Goal: Task Accomplishment & Management: Manage account settings

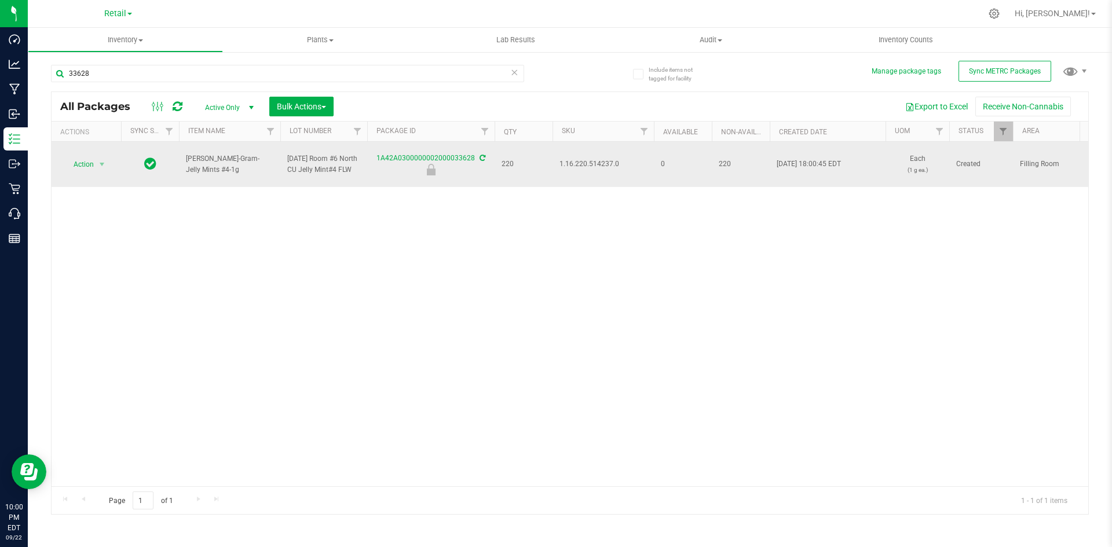
click at [570, 164] on span "1.16.220.514237.0" at bounding box center [602, 164] width 87 height 11
copy span "1.16.220.514237.0"
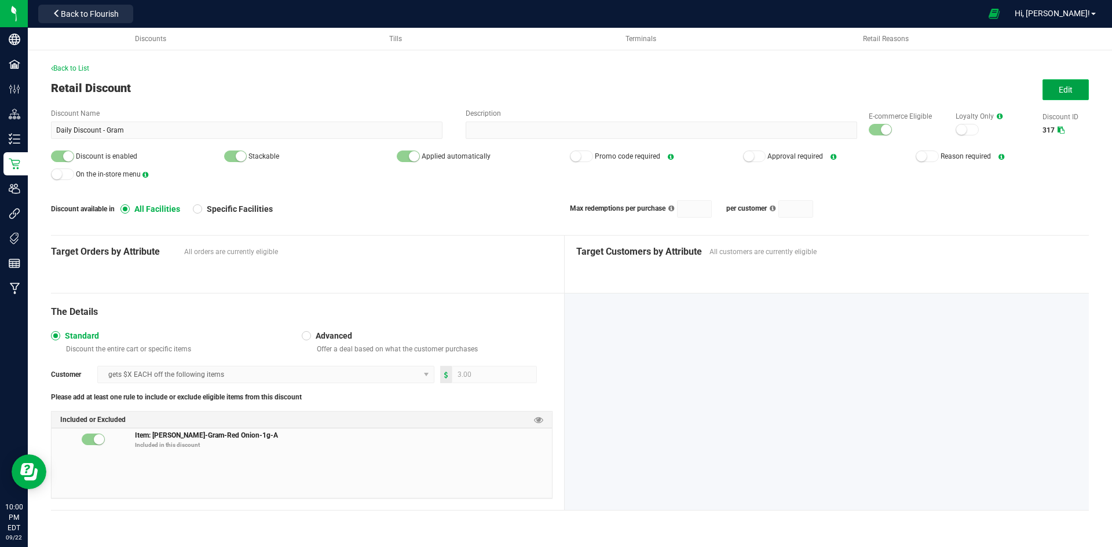
click at [1058, 94] on button "Edit" at bounding box center [1065, 89] width 46 height 21
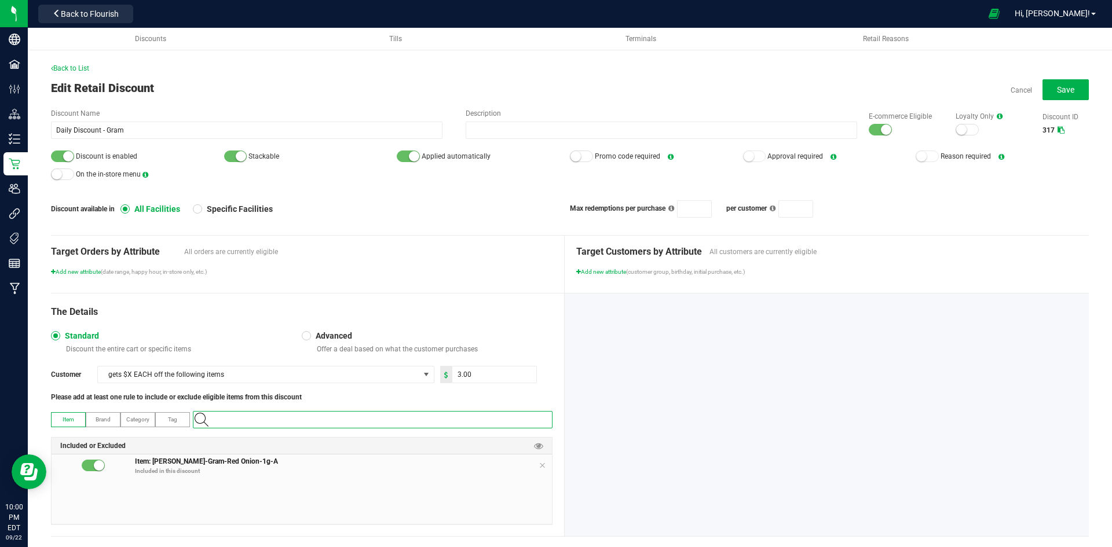
paste input "1.16.220.514237.0"
type input "1.16.220.514237.0"
click at [323, 438] on \ "[PERSON_NAME]-Gram-Jelly Mints #4-1g" at bounding box center [370, 439] width 354 height 17
click at [539, 463] on icon at bounding box center [542, 465] width 7 height 9
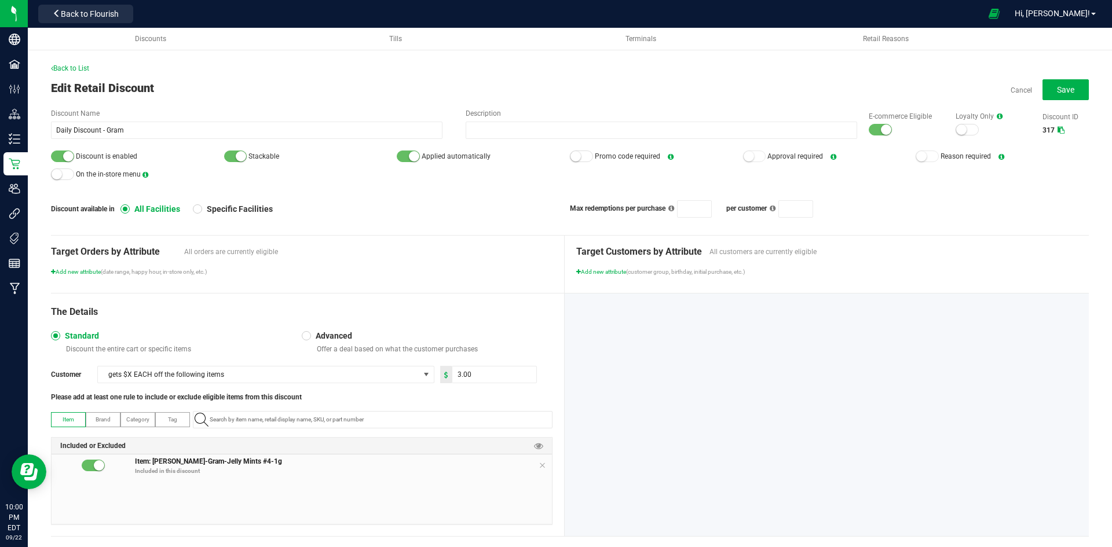
click at [68, 151] on small at bounding box center [68, 156] width 10 height 10
click at [869, 123] on div "E-commerce Eligible" at bounding box center [900, 123] width 87 height 25
click at [870, 129] on div at bounding box center [880, 130] width 23 height 12
click at [1044, 97] on button "Save" at bounding box center [1065, 89] width 46 height 21
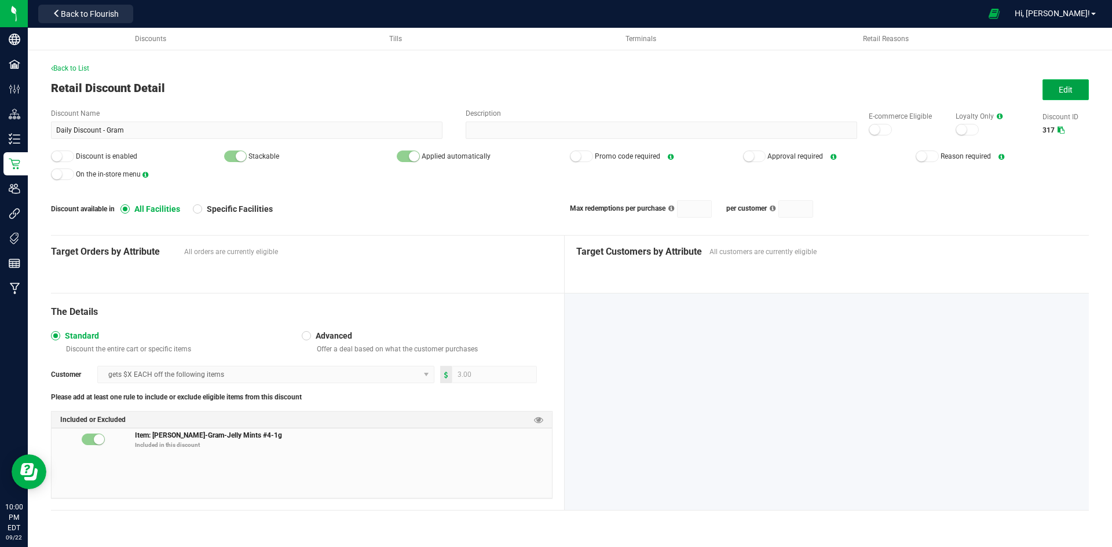
click at [1064, 90] on span "Edit" at bounding box center [1066, 89] width 14 height 9
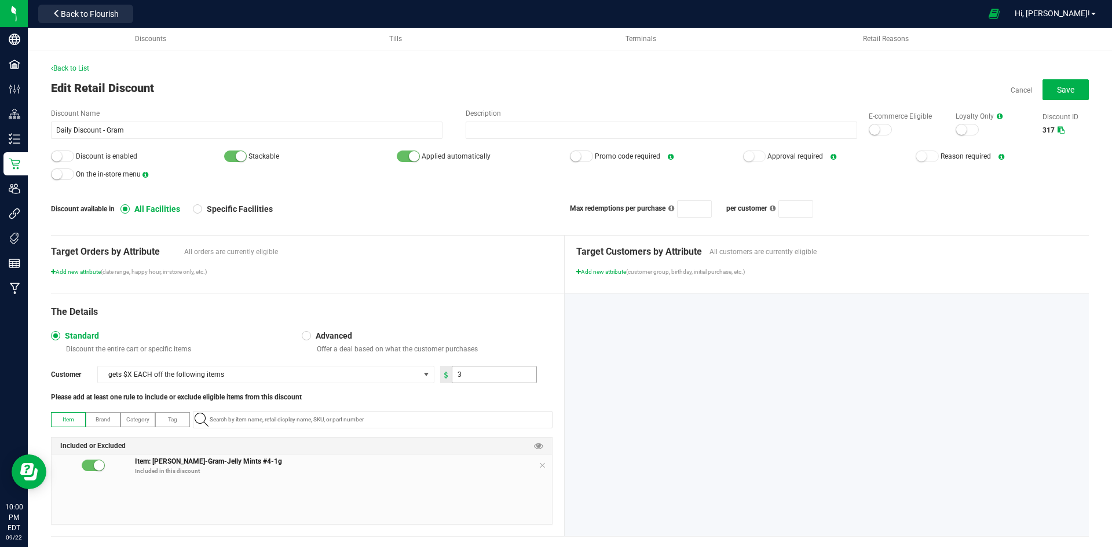
click at [480, 372] on input "3" at bounding box center [494, 375] width 84 height 16
type input "1.00"
click at [474, 331] on div "Advanced Offer a deal based on what the customer purchases" at bounding box center [427, 342] width 251 height 23
click at [1044, 89] on button "Save" at bounding box center [1065, 89] width 46 height 21
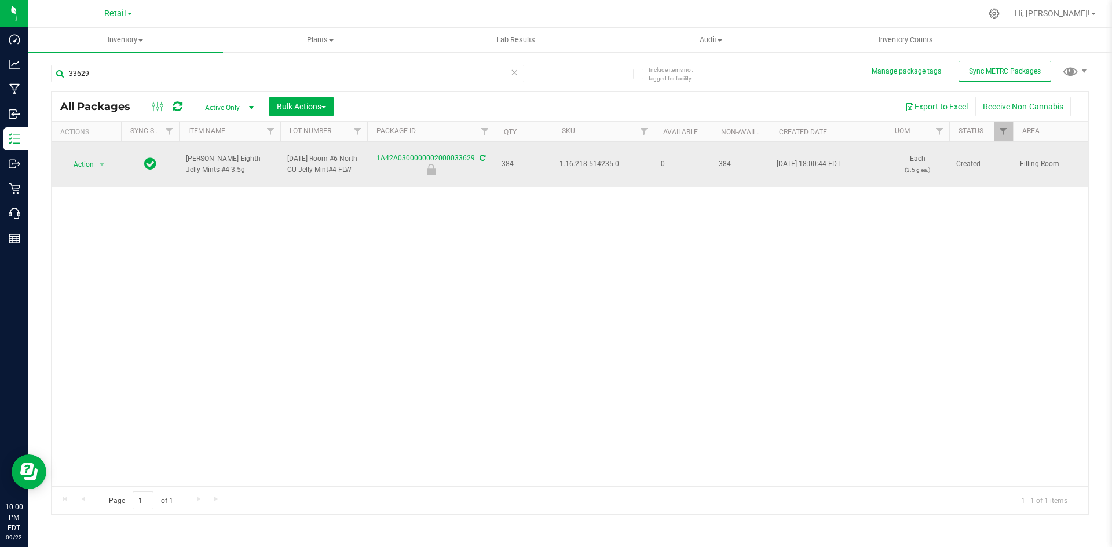
click at [594, 164] on span "1.16.218.514235.0" at bounding box center [602, 164] width 87 height 11
copy span "1.16.218.514235.0"
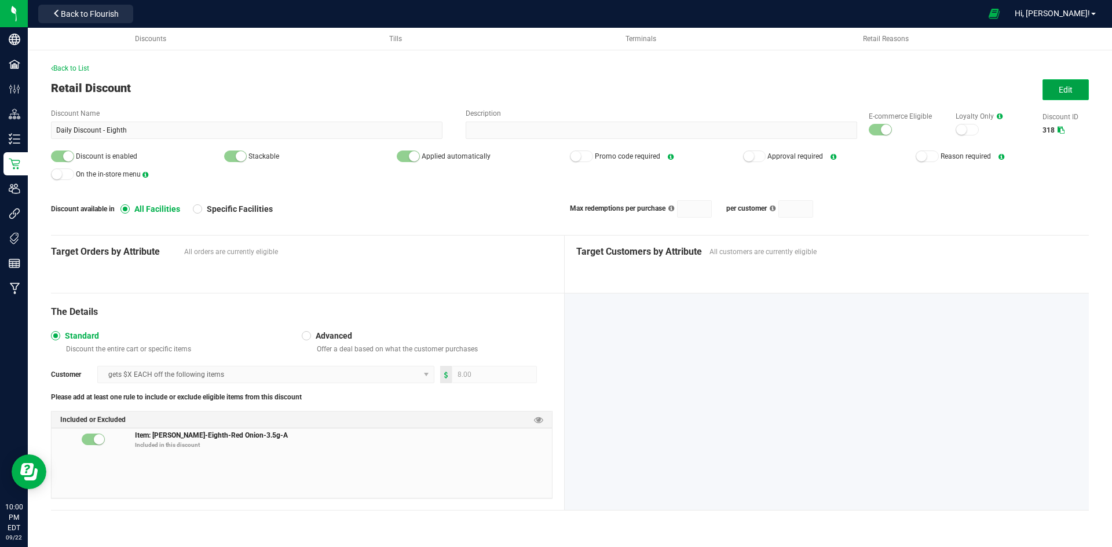
click at [1049, 87] on button "Edit" at bounding box center [1065, 89] width 46 height 21
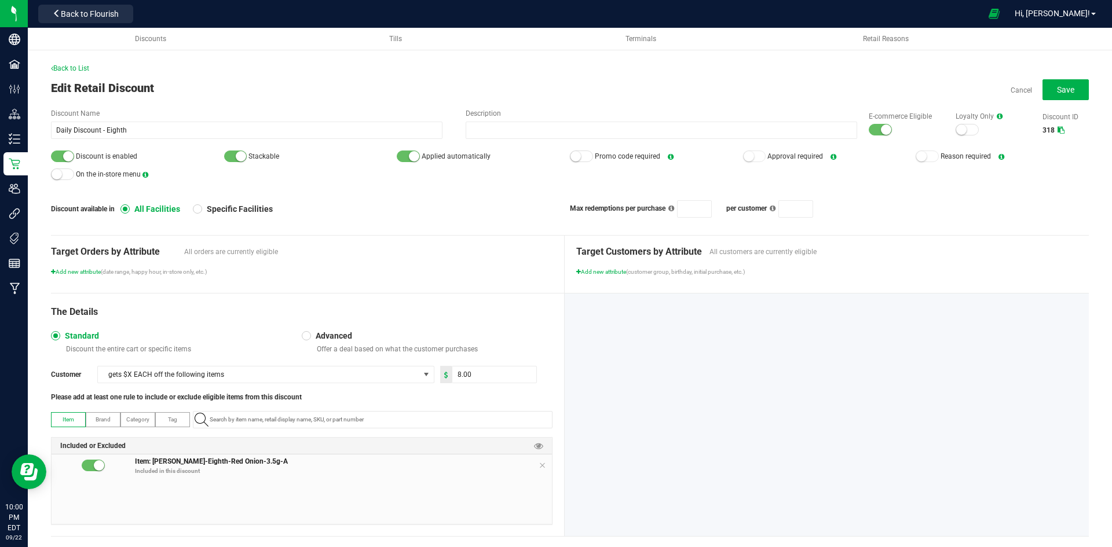
drag, startPoint x: 878, startPoint y: 126, endPoint x: 866, endPoint y: 127, distance: 11.6
click at [881, 127] on small at bounding box center [886, 130] width 10 height 10
click at [63, 157] on small at bounding box center [68, 156] width 10 height 10
paste input "1.16.218.514235.0"
type input "1.16.218.514235.0"
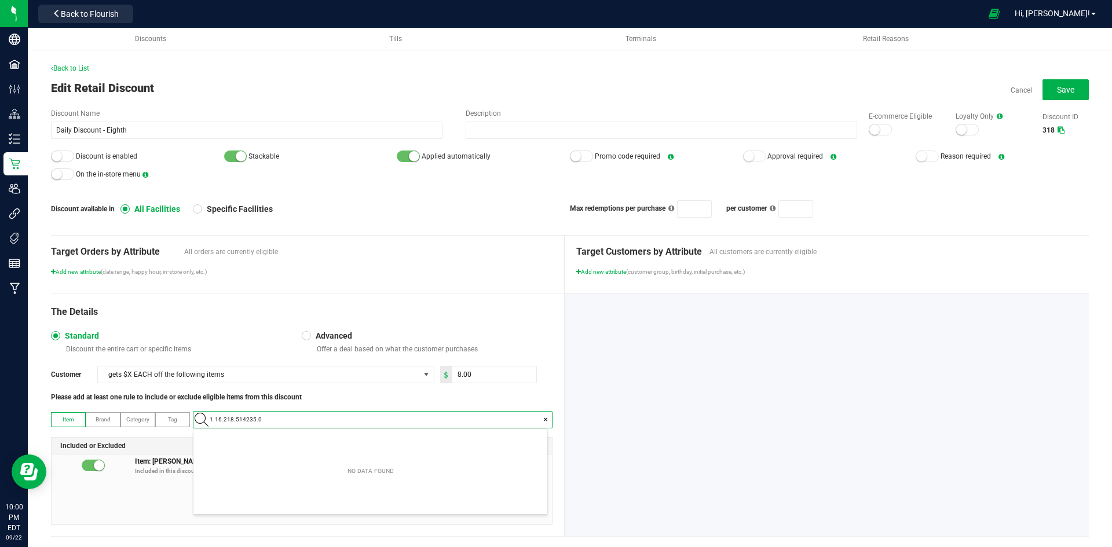
scroll to position [16, 354]
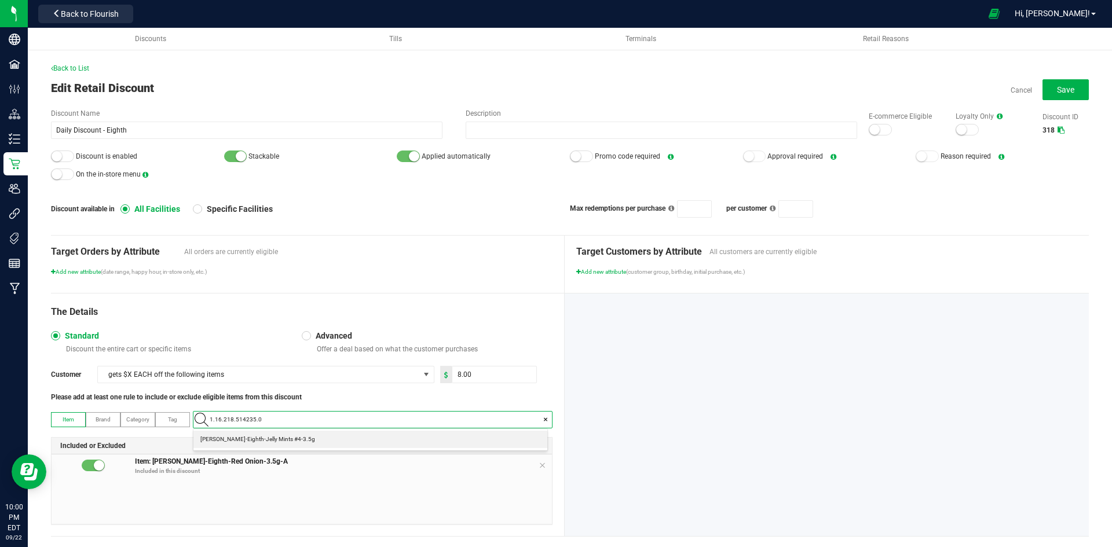
click at [284, 436] on \ "Slater-Eighth-Jelly Mints #4-3.5g" at bounding box center [370, 439] width 354 height 17
click at [539, 463] on icon at bounding box center [542, 465] width 7 height 9
click at [479, 378] on input "8" at bounding box center [494, 375] width 84 height 16
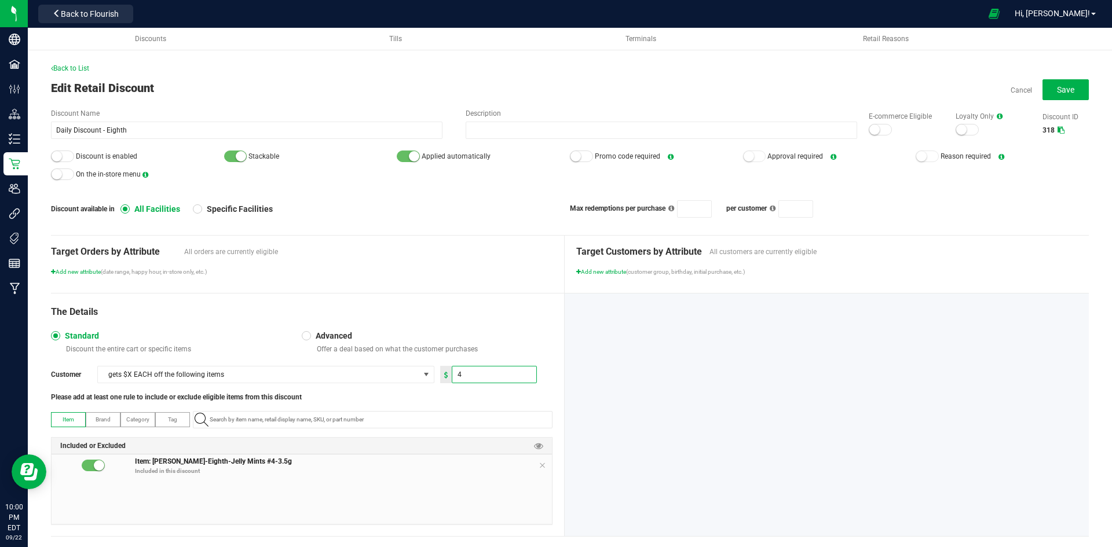
type input "4.00"
click at [465, 306] on div "The Details" at bounding box center [302, 312] width 502 height 14
click at [1053, 99] on button "Save" at bounding box center [1065, 89] width 46 height 21
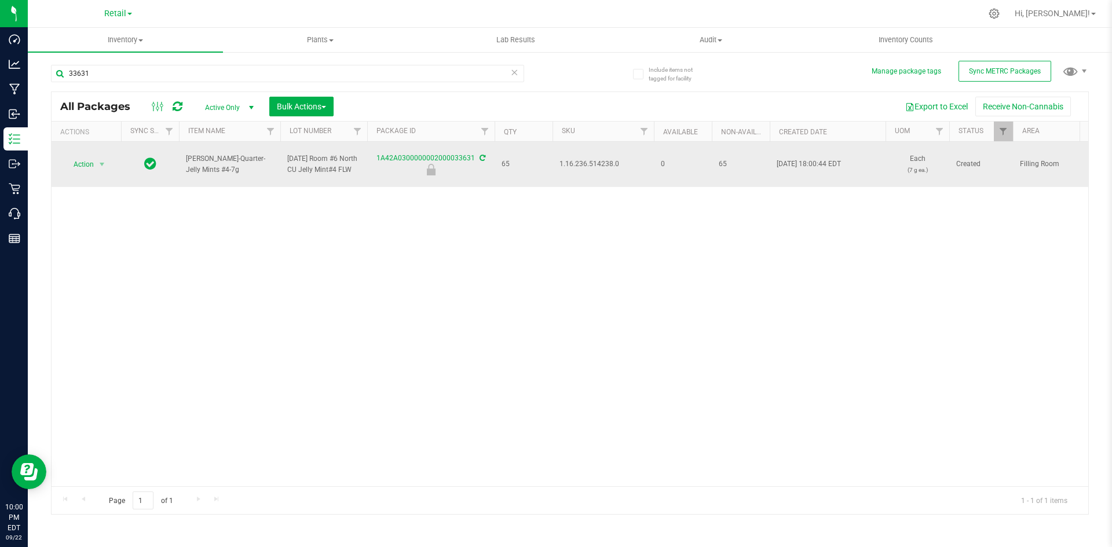
click at [595, 166] on span "1.16.236.514238.0" at bounding box center [602, 164] width 87 height 11
copy span "1.16.236.514238.0"
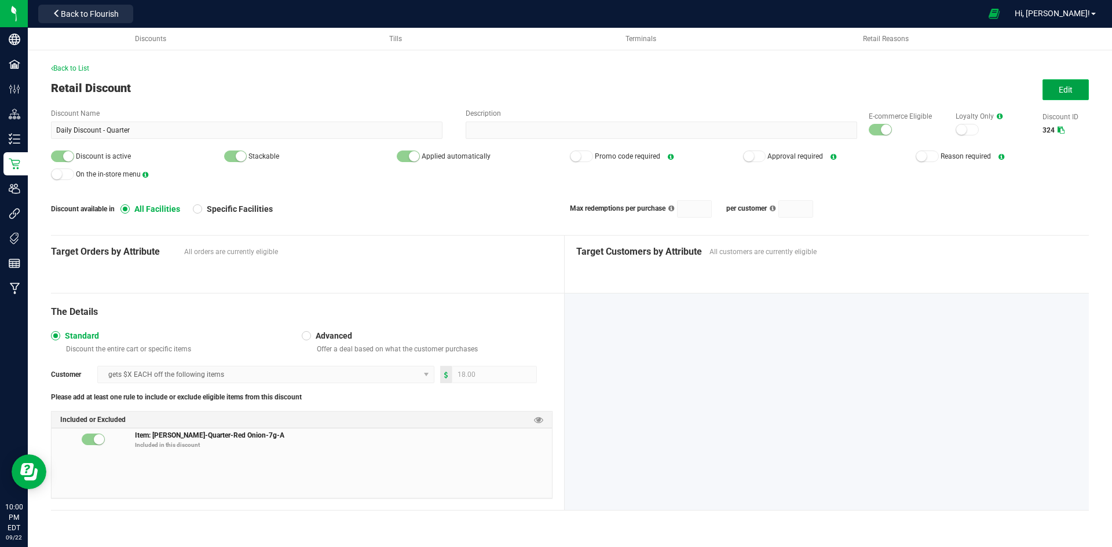
click at [1071, 92] on span "Edit" at bounding box center [1066, 89] width 14 height 9
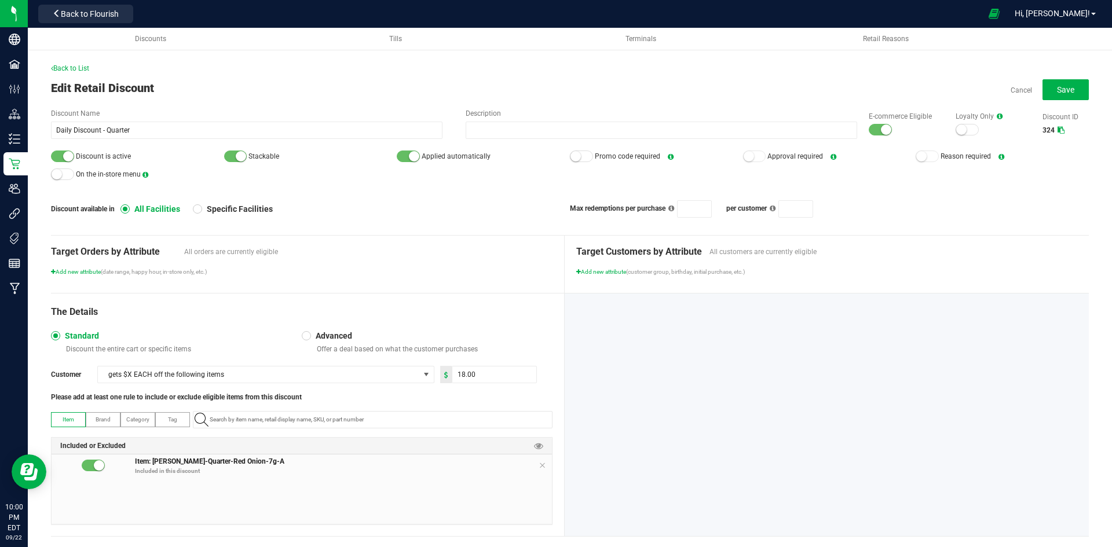
click at [881, 126] on small at bounding box center [886, 130] width 10 height 10
click at [68, 159] on small at bounding box center [68, 156] width 10 height 10
paste input "1.16.236.514238.0"
type input "1.16.236.514238.0"
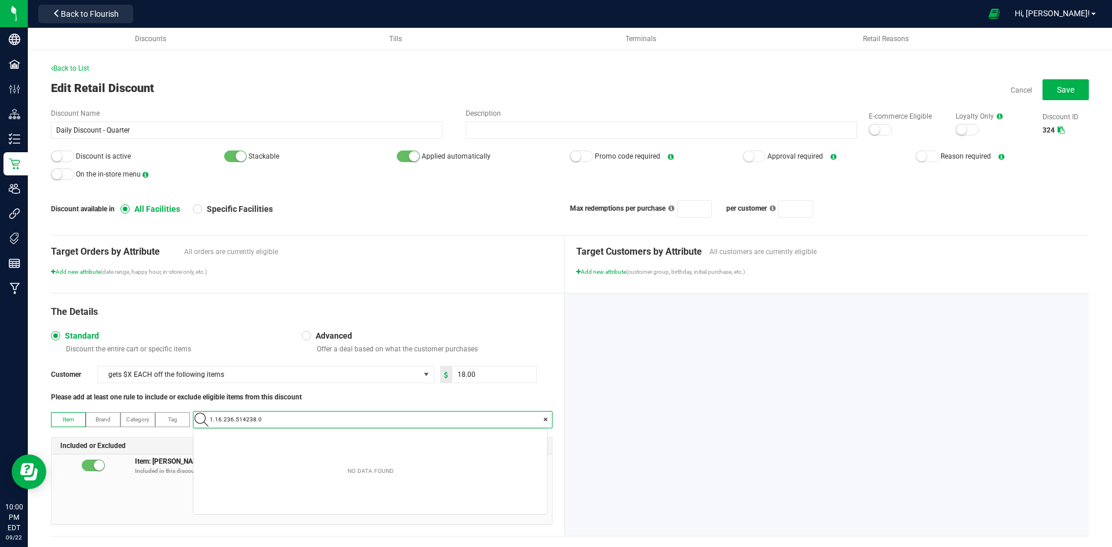
scroll to position [16, 354]
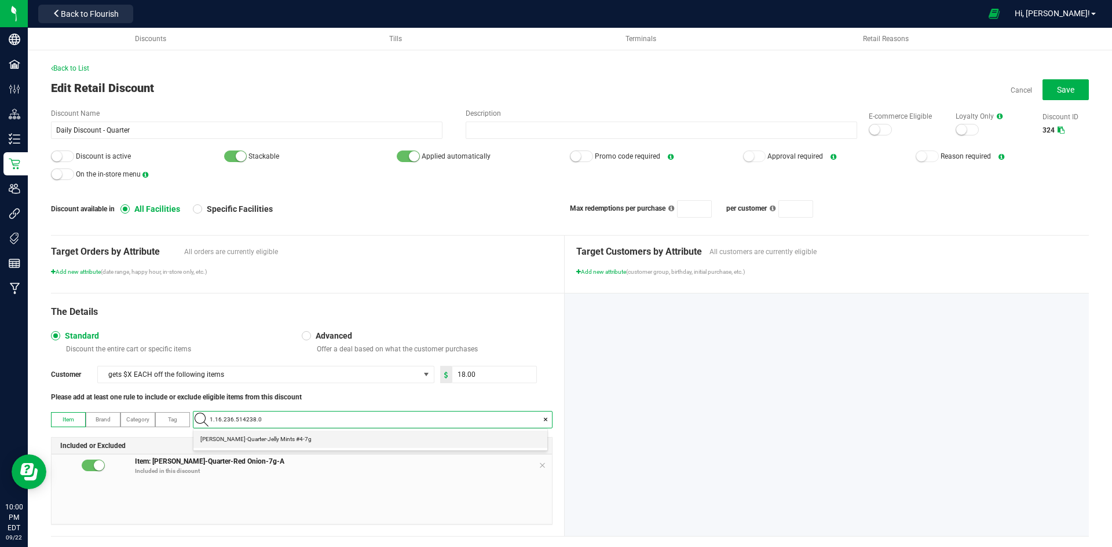
click at [306, 438] on \ "Slater-Quarter-Jelly Mints #4-7g" at bounding box center [370, 439] width 354 height 17
click at [539, 467] on icon at bounding box center [542, 465] width 7 height 9
click at [492, 378] on input "18" at bounding box center [494, 375] width 84 height 16
type input "7.00"
click at [448, 316] on div "The Details" at bounding box center [302, 312] width 502 height 14
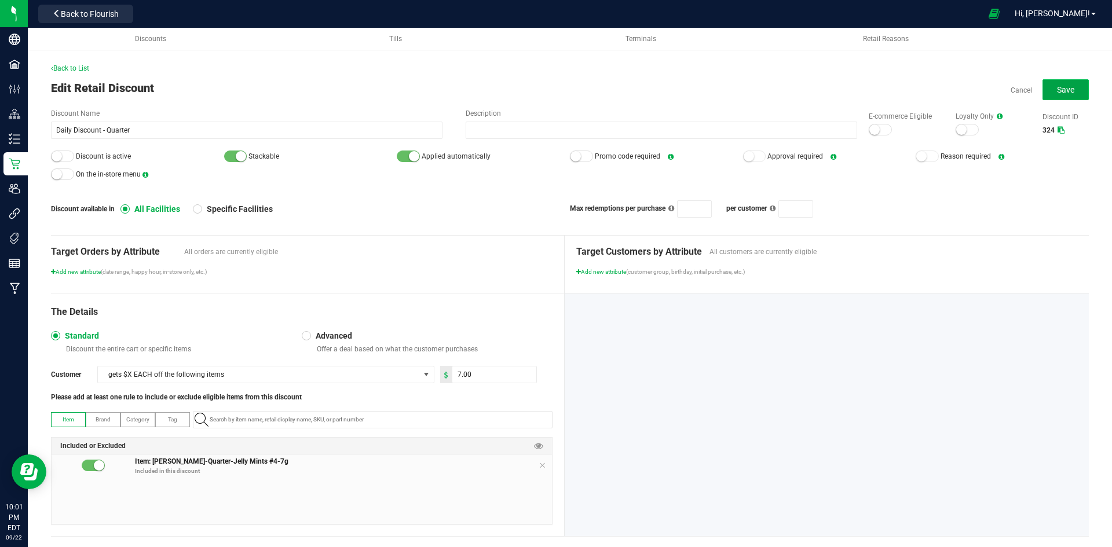
click at [1062, 90] on span "Save" at bounding box center [1065, 89] width 17 height 9
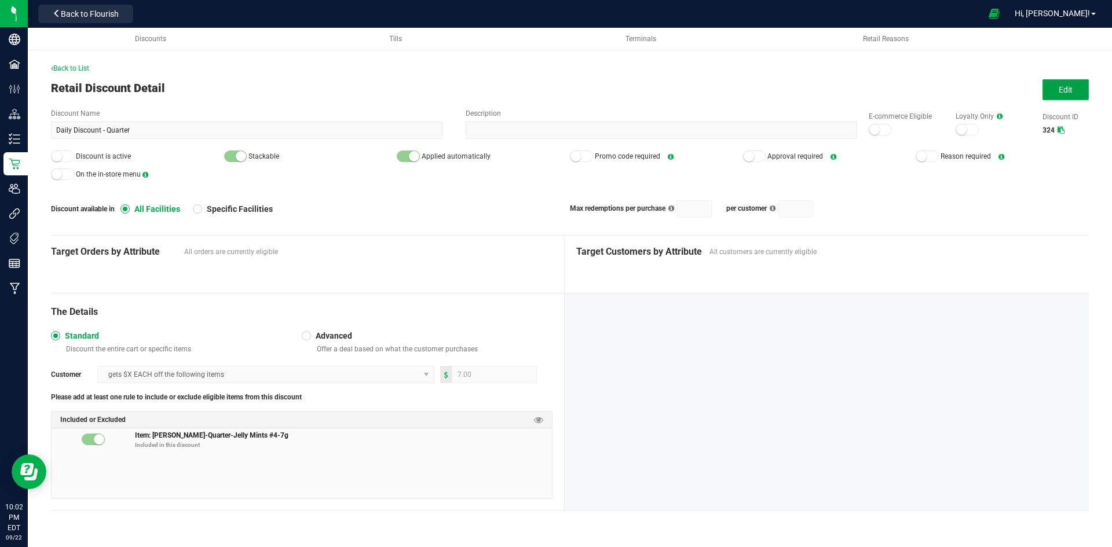
click at [1066, 86] on span "Edit" at bounding box center [1066, 89] width 14 height 9
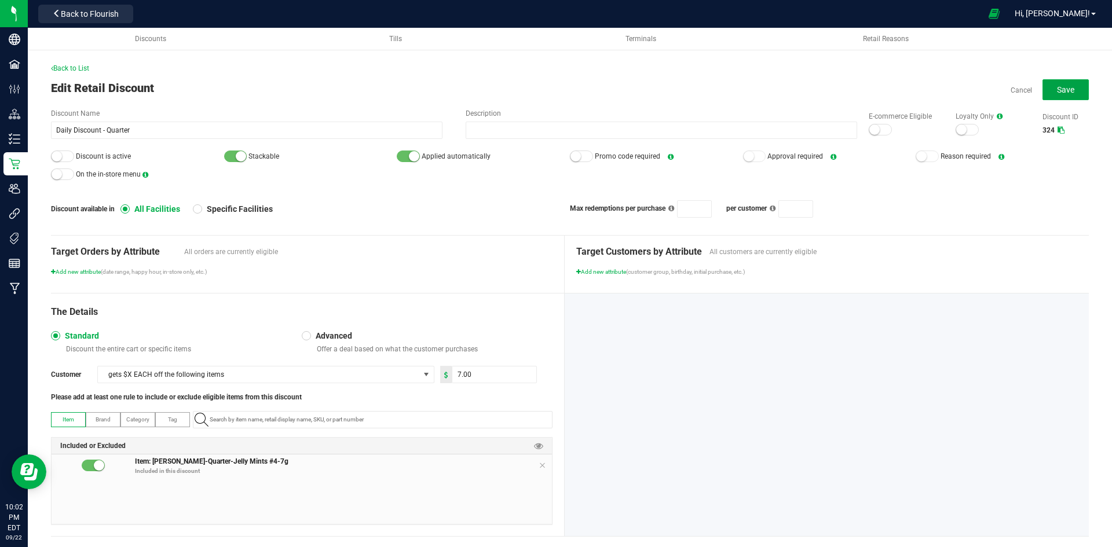
click at [1066, 86] on button "Save" at bounding box center [1065, 89] width 46 height 21
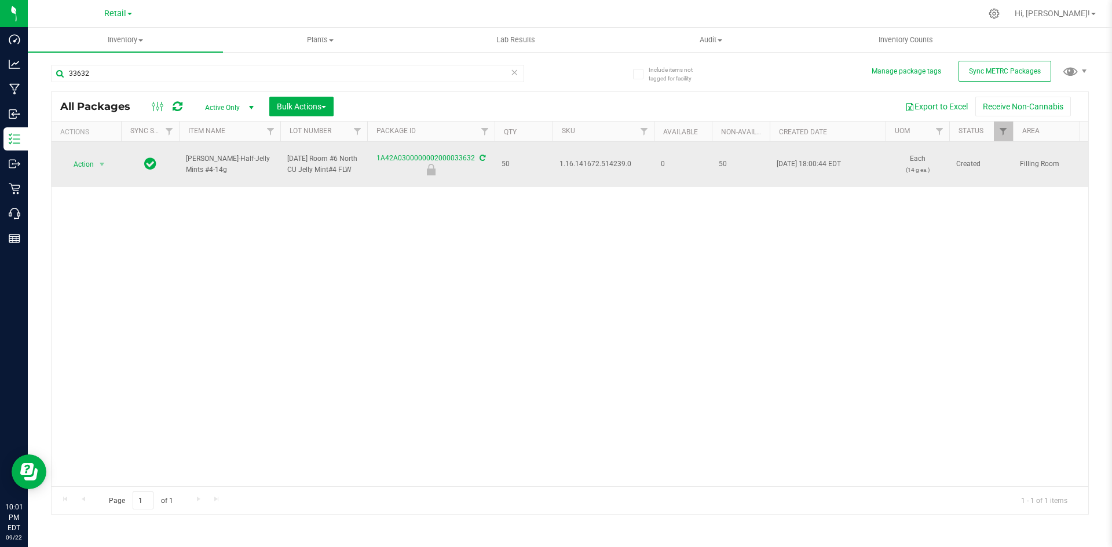
click at [599, 166] on span "1.16.141672.514239.0" at bounding box center [602, 164] width 87 height 11
copy tr "1.16.141672.514239.0"
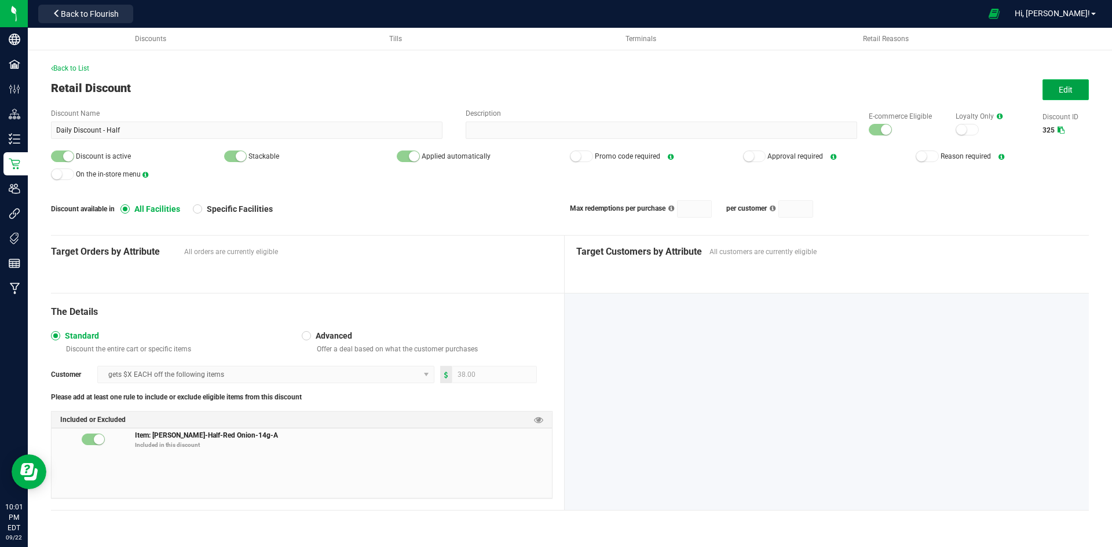
click at [1068, 86] on span "Edit" at bounding box center [1066, 89] width 14 height 9
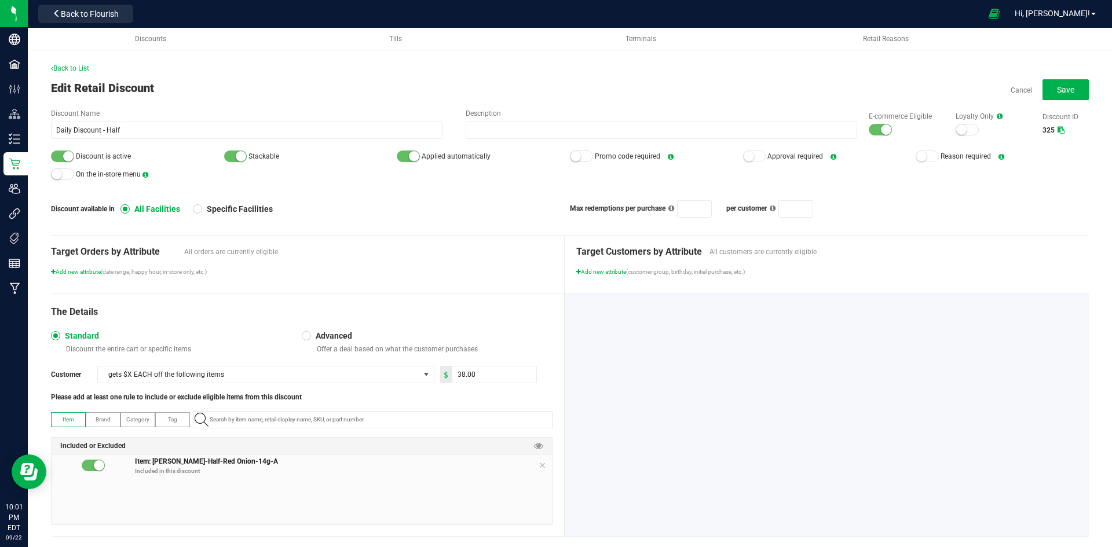
click at [881, 130] on small at bounding box center [886, 130] width 10 height 10
click at [69, 159] on small at bounding box center [68, 156] width 10 height 10
click at [474, 378] on input "38" at bounding box center [494, 375] width 84 height 16
type input "12.00"
paste input "1.16.141672.514239.0"
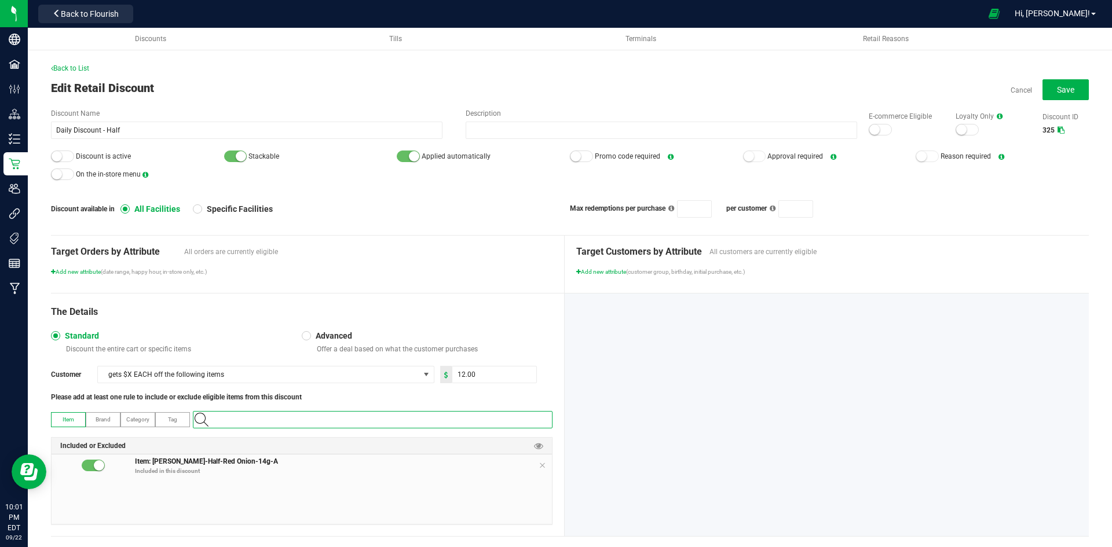
type input "1.16.141672.514239.0"
click at [344, 437] on \ "Slater-Half-Jelly Mints #4-14g" at bounding box center [370, 439] width 354 height 17
click at [539, 467] on icon at bounding box center [542, 465] width 7 height 9
click at [1042, 80] on button "Save" at bounding box center [1065, 89] width 46 height 21
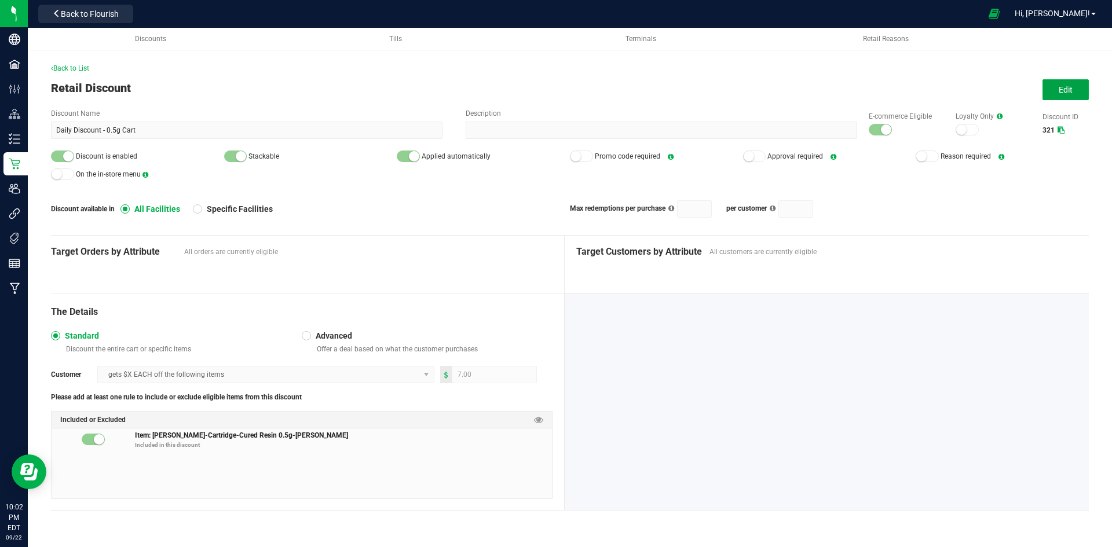
drag, startPoint x: 1060, startPoint y: 90, endPoint x: 766, endPoint y: 208, distance: 317.0
click at [1060, 90] on span "Edit" at bounding box center [1066, 89] width 14 height 9
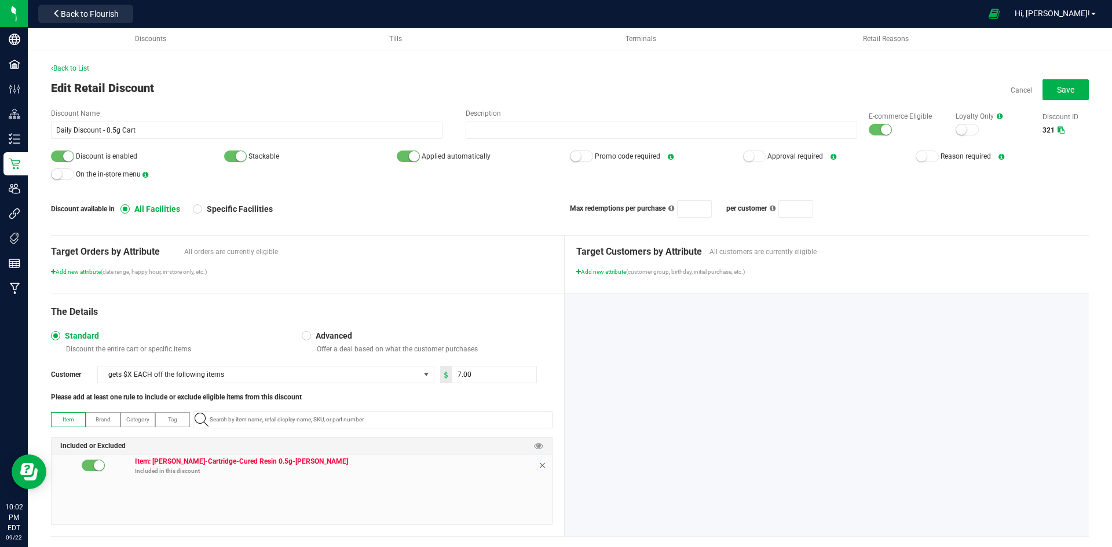
click at [539, 463] on icon at bounding box center [542, 465] width 7 height 9
paste input "1.17.44194.63239.0"
type input "1.17.44194.63239.0"
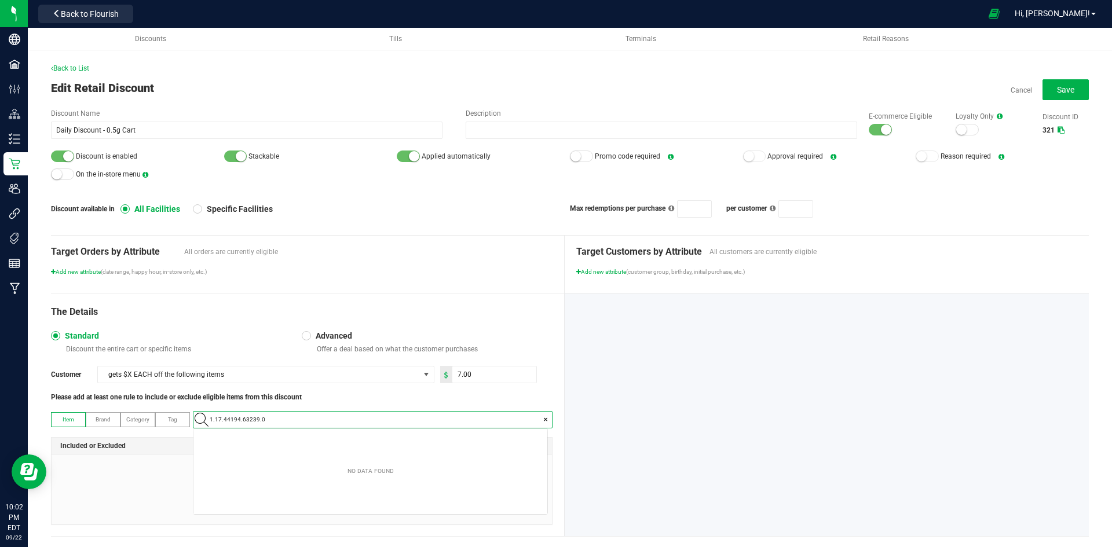
scroll to position [16, 354]
click at [308, 438] on span "[PERSON_NAME]-Cartridge-Cured Resin 0.5g-OG Cake" at bounding box center [270, 440] width 140 height 12
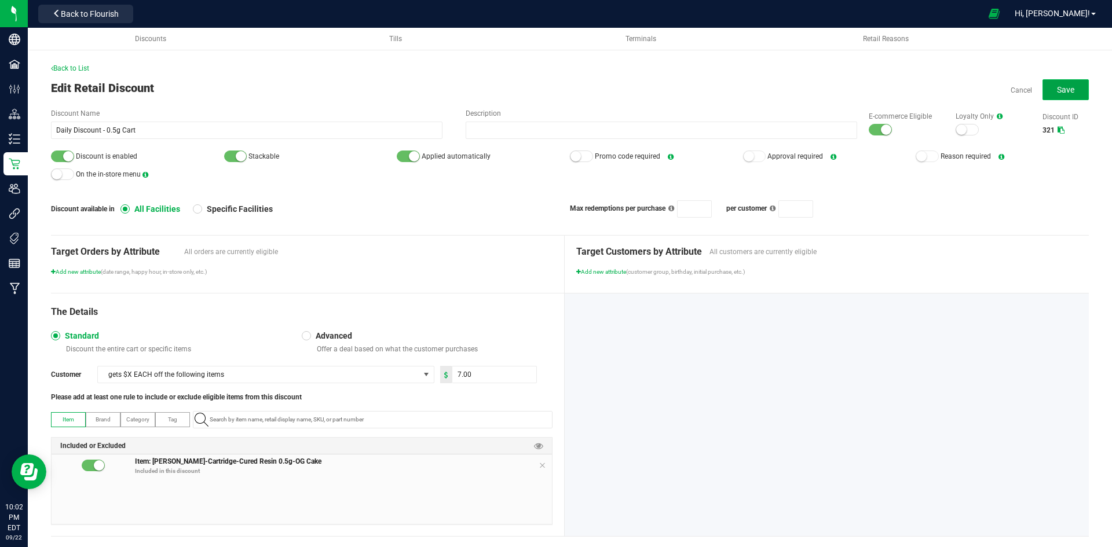
click at [1058, 94] on span "Save" at bounding box center [1065, 89] width 17 height 9
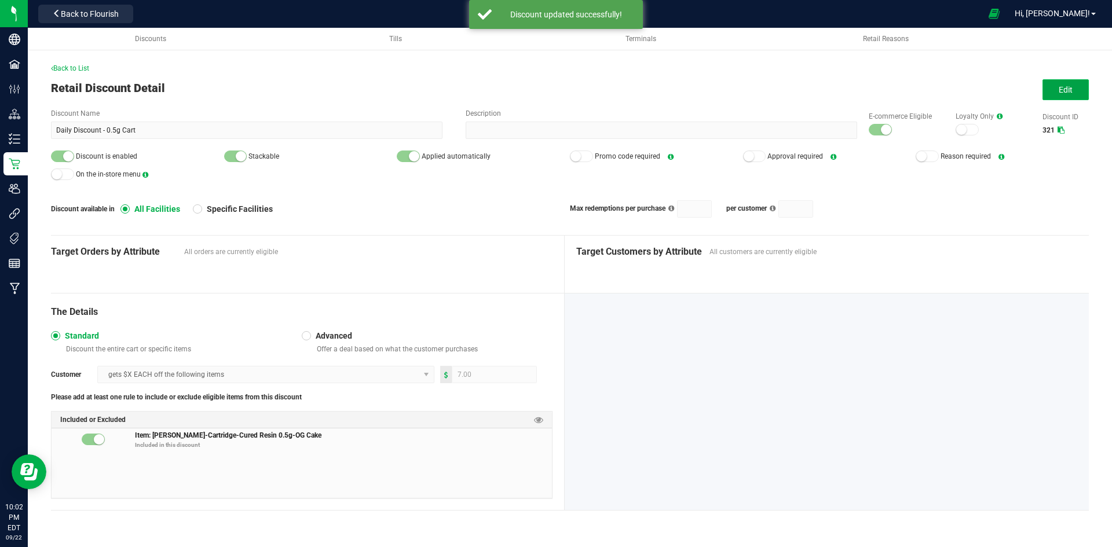
click at [1088, 87] on button "Edit" at bounding box center [1065, 89] width 46 height 21
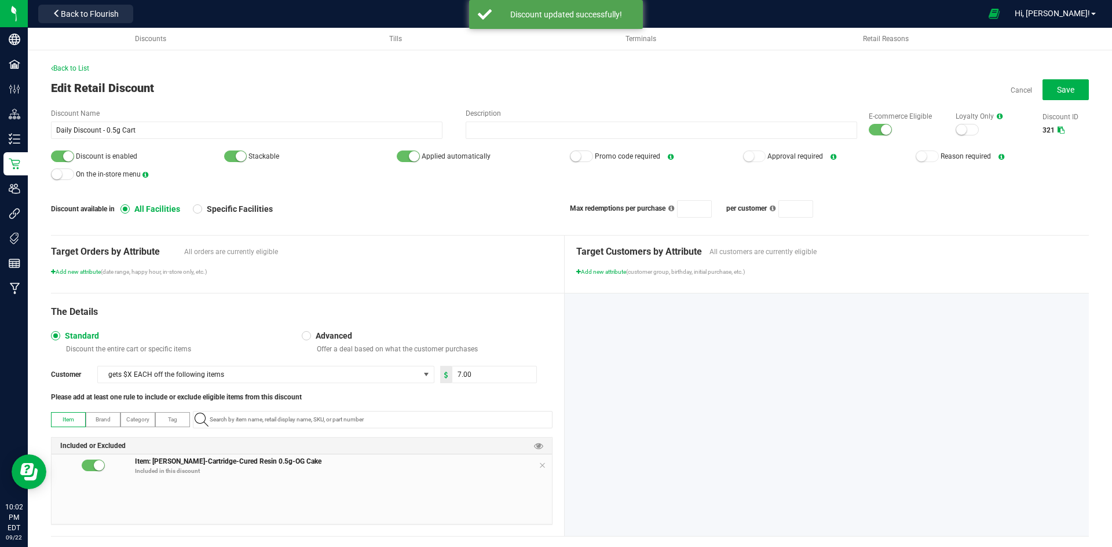
drag, startPoint x: 882, startPoint y: 129, endPoint x: 852, endPoint y: 129, distance: 30.1
click at [881, 129] on small at bounding box center [886, 130] width 10 height 10
click at [64, 155] on small at bounding box center [68, 156] width 10 height 10
click at [1047, 90] on button "Save" at bounding box center [1065, 89] width 46 height 21
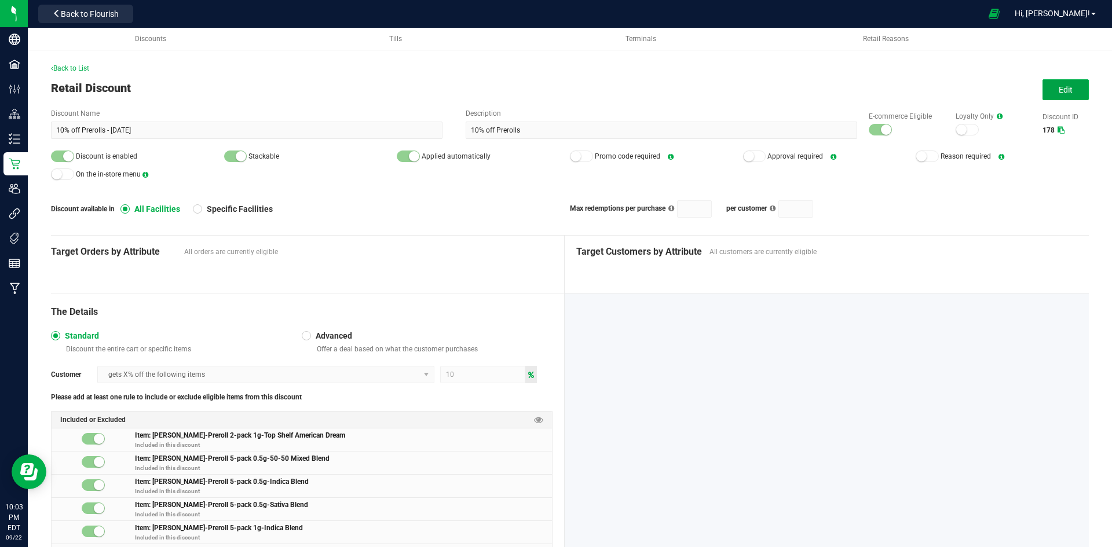
click at [1049, 91] on button "Edit" at bounding box center [1065, 89] width 46 height 21
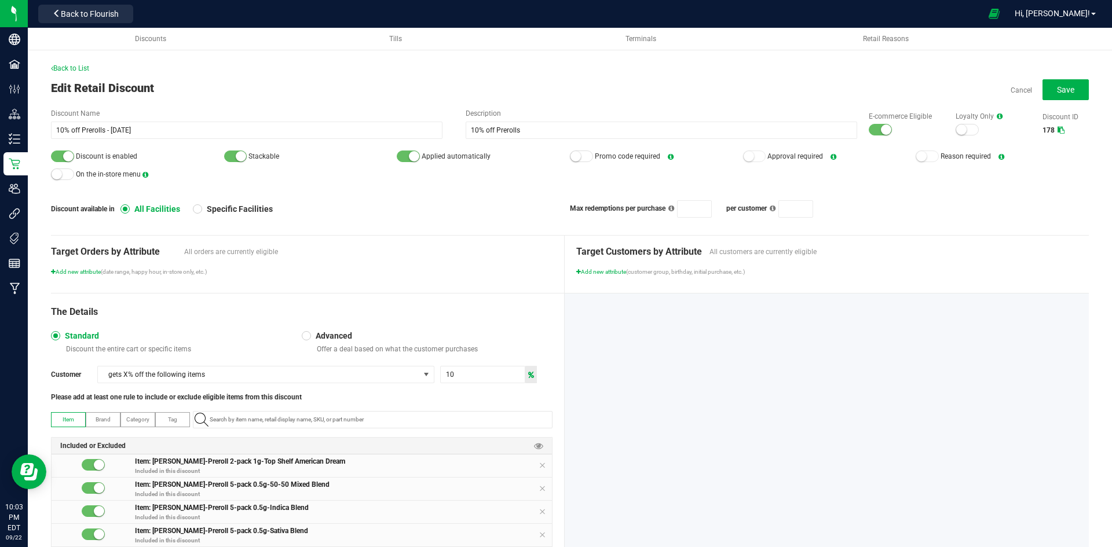
click at [870, 130] on div at bounding box center [880, 130] width 23 height 12
click at [54, 150] on span "Discount is enabled" at bounding box center [137, 156] width 173 height 17
click at [58, 155] on div at bounding box center [62, 157] width 23 height 12
click at [1048, 94] on button "Save" at bounding box center [1065, 89] width 46 height 21
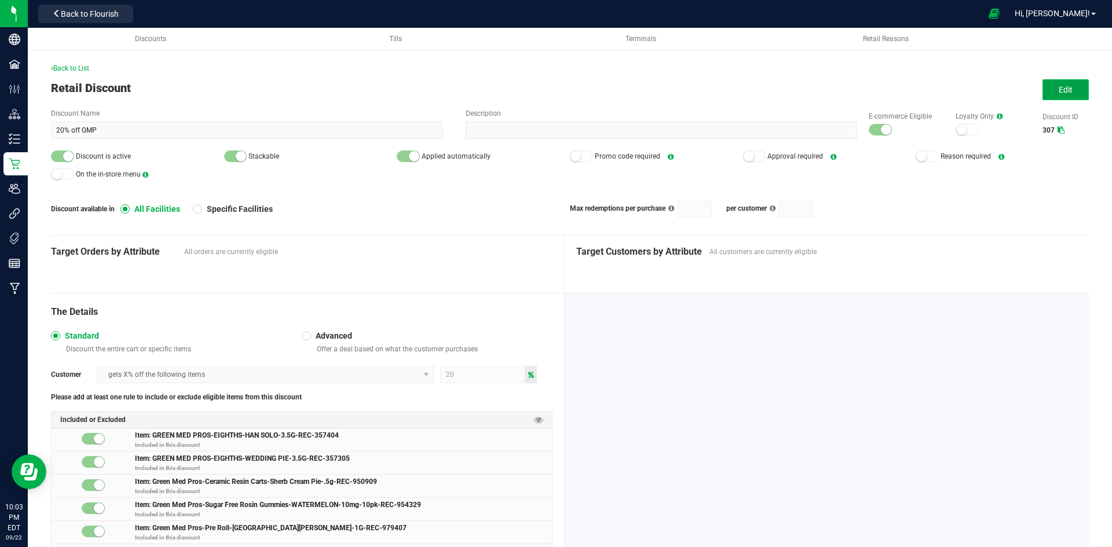
click at [1059, 90] on span "Edit" at bounding box center [1066, 89] width 14 height 9
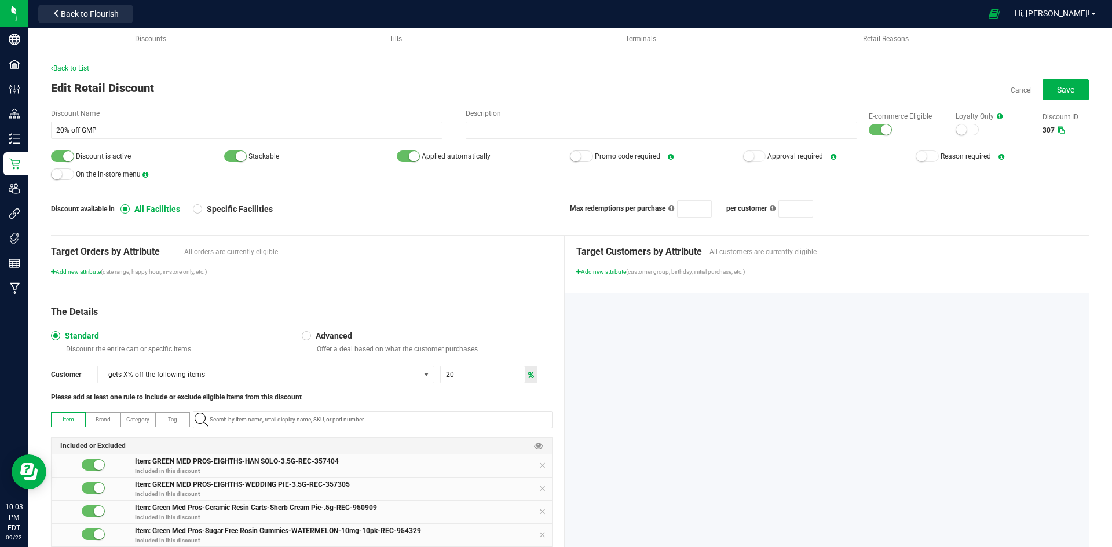
click at [881, 129] on small at bounding box center [886, 130] width 10 height 10
click at [56, 154] on div at bounding box center [62, 157] width 23 height 12
click at [1069, 91] on button "Save" at bounding box center [1065, 89] width 46 height 21
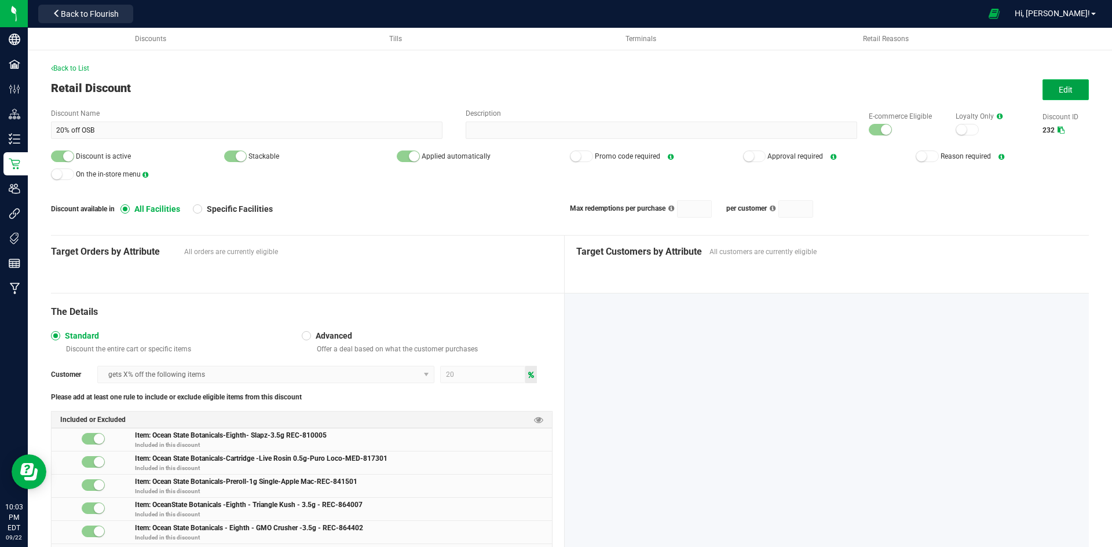
click at [1063, 100] on button "Edit" at bounding box center [1065, 89] width 46 height 21
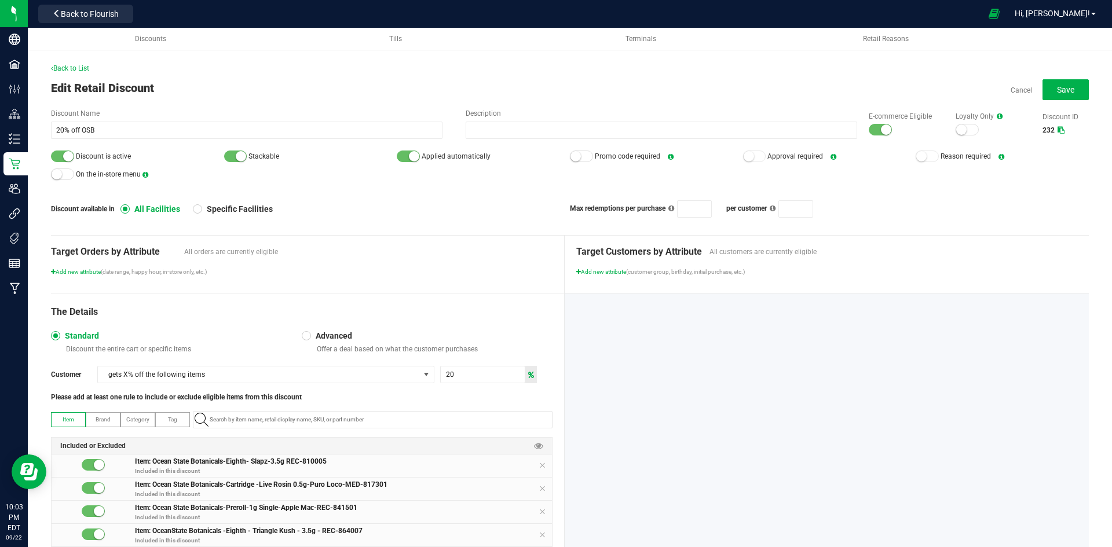
click at [858, 135] on div "E-commerce Eligible" at bounding box center [900, 123] width 87 height 25
click at [881, 130] on small at bounding box center [886, 130] width 10 height 10
click at [68, 156] on small at bounding box center [68, 156] width 10 height 10
click at [1042, 87] on button "Save" at bounding box center [1065, 89] width 46 height 21
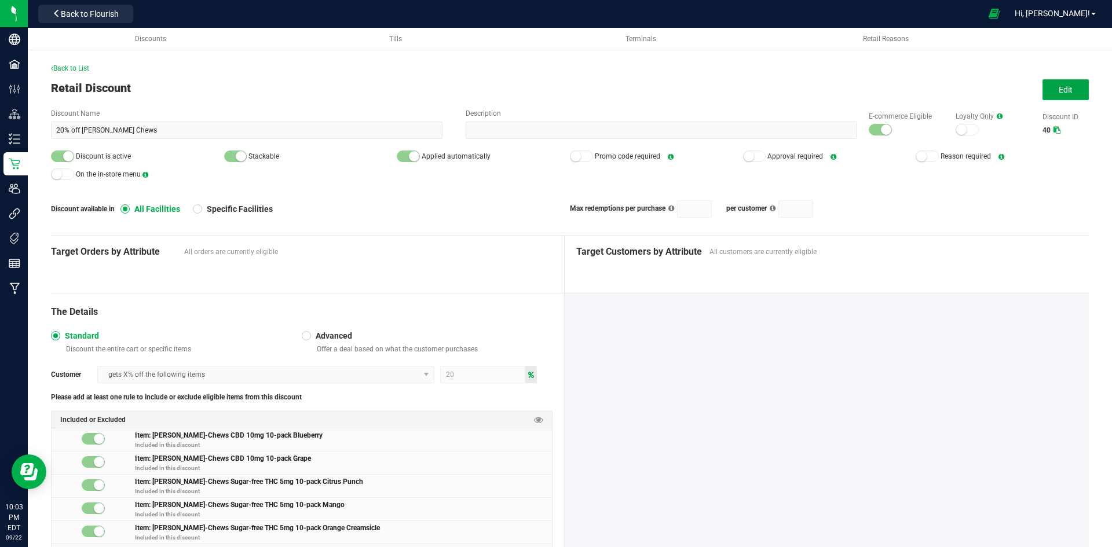
click at [1059, 85] on span "Edit" at bounding box center [1066, 89] width 14 height 9
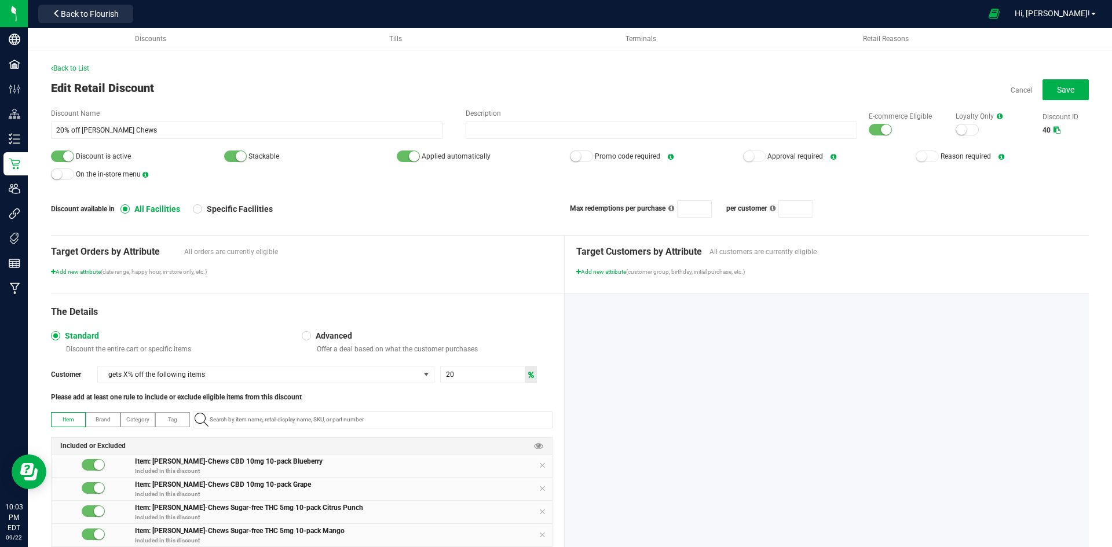
click at [869, 125] on div at bounding box center [880, 130] width 23 height 12
click at [69, 156] on small at bounding box center [68, 156] width 10 height 10
click at [1048, 80] on button "Save" at bounding box center [1065, 89] width 46 height 21
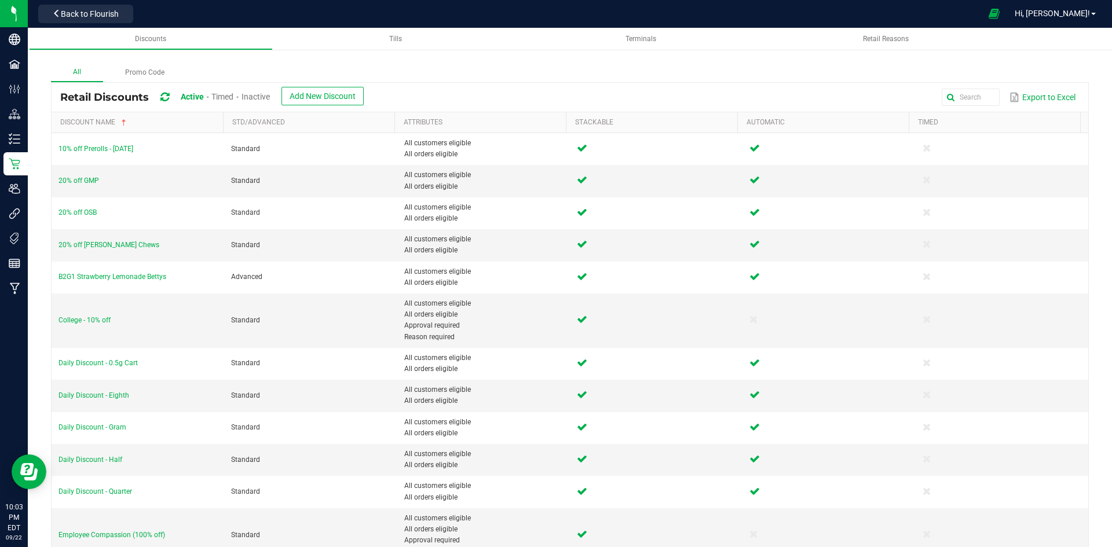
click at [169, 98] on icon at bounding box center [164, 97] width 9 height 10
